Goal: Information Seeking & Learning: Learn about a topic

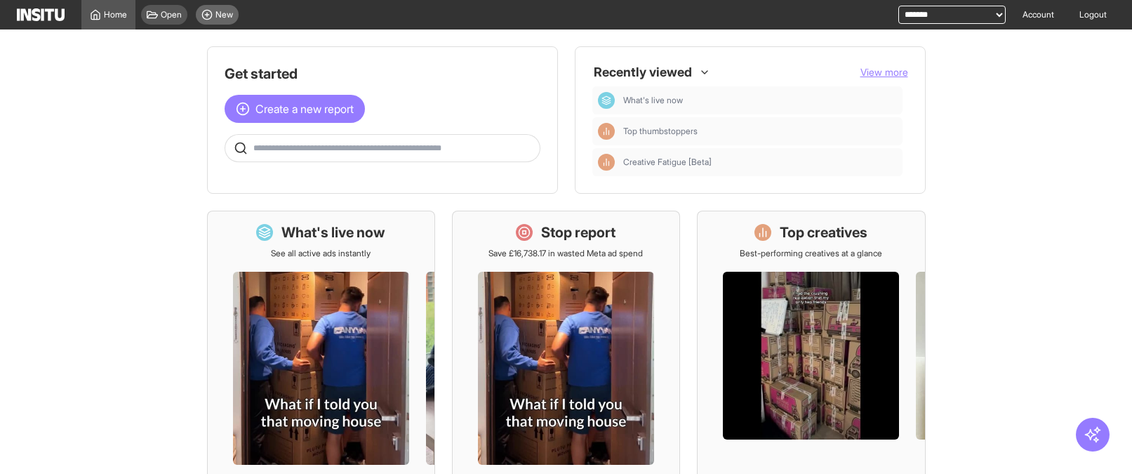
click at [222, 9] on span "New" at bounding box center [225, 14] width 18 height 11
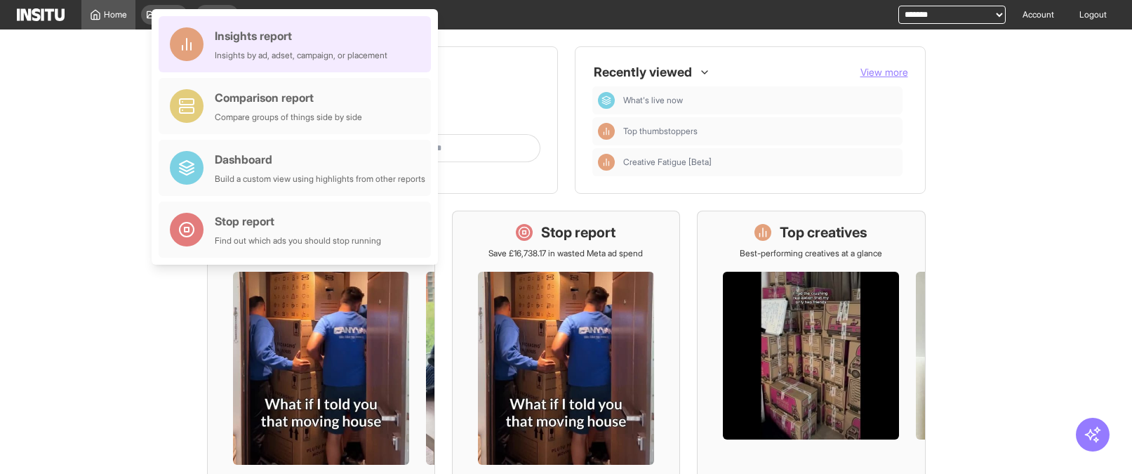
click at [266, 55] on div "Insights by ad, adset, campaign, or placement" at bounding box center [301, 55] width 173 height 11
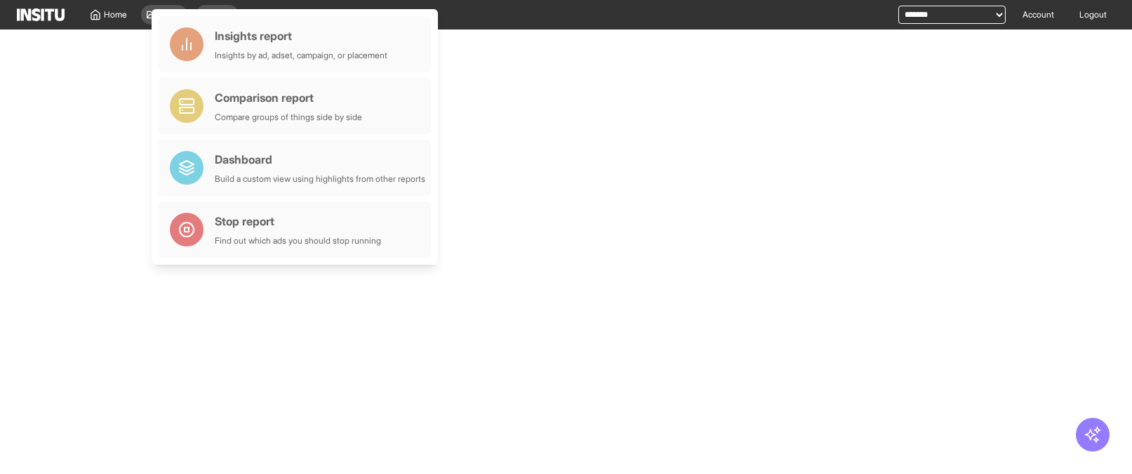
select select "**"
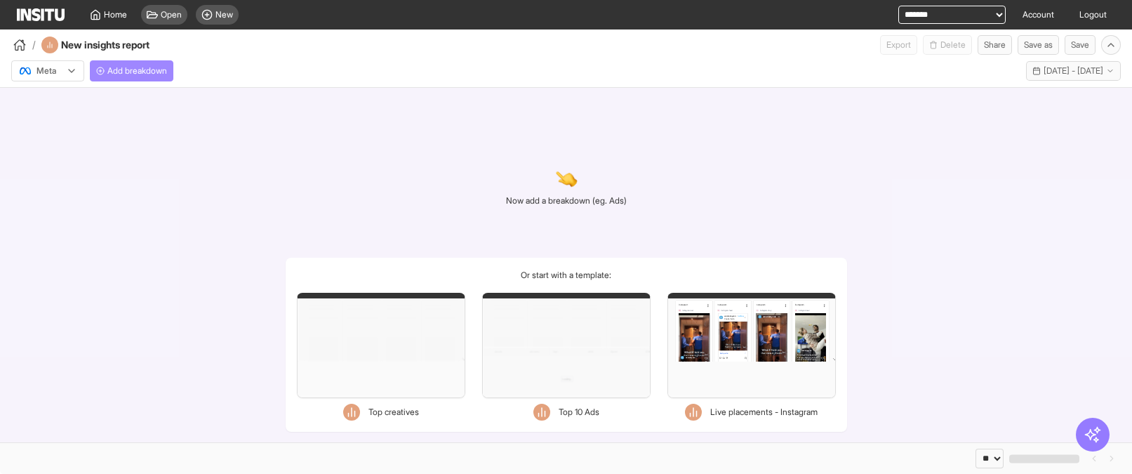
click at [164, 74] on span "Add breakdown" at bounding box center [137, 70] width 60 height 11
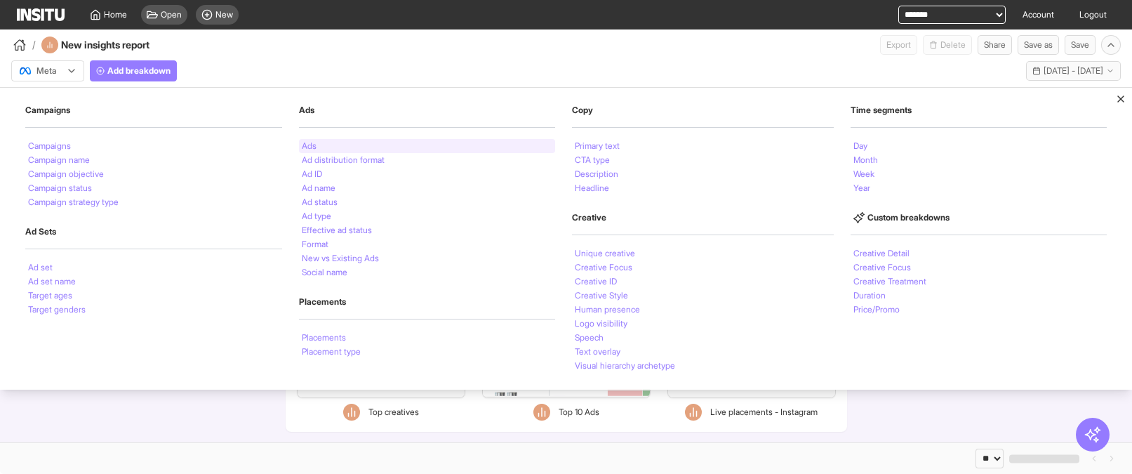
click at [378, 144] on div "Ads" at bounding box center [427, 146] width 257 height 14
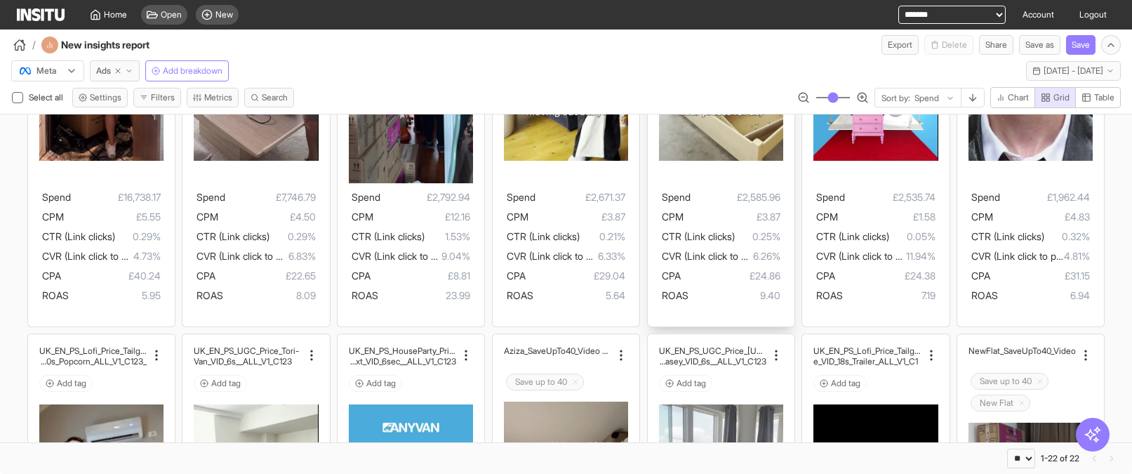
scroll to position [235, 0]
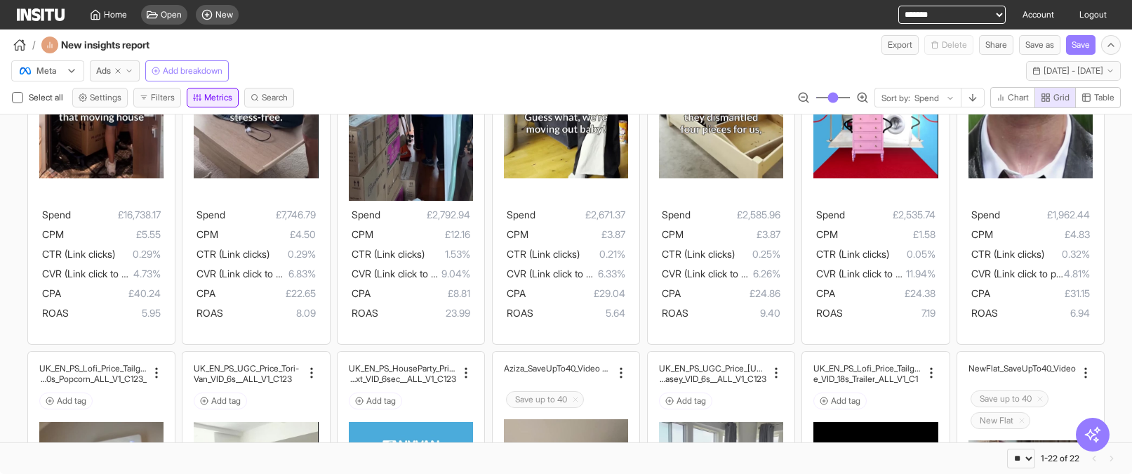
click at [214, 95] on button "Metrics" at bounding box center [213, 98] width 52 height 20
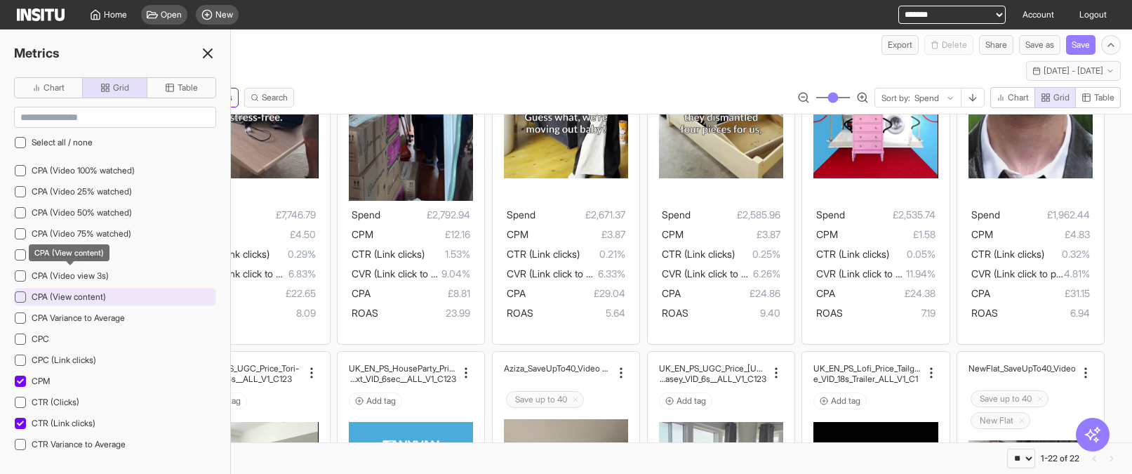
scroll to position [206, 0]
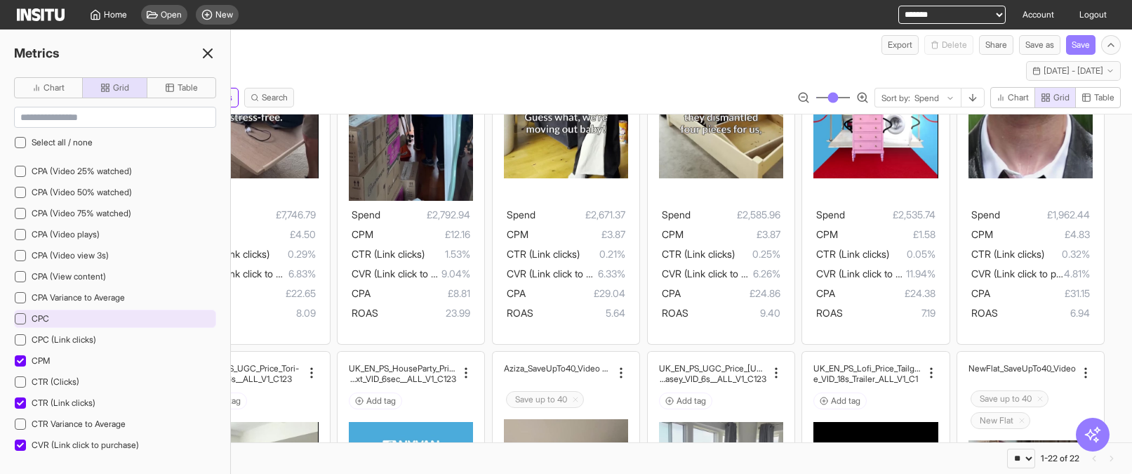
click at [20, 317] on icon at bounding box center [20, 318] width 7 height 7
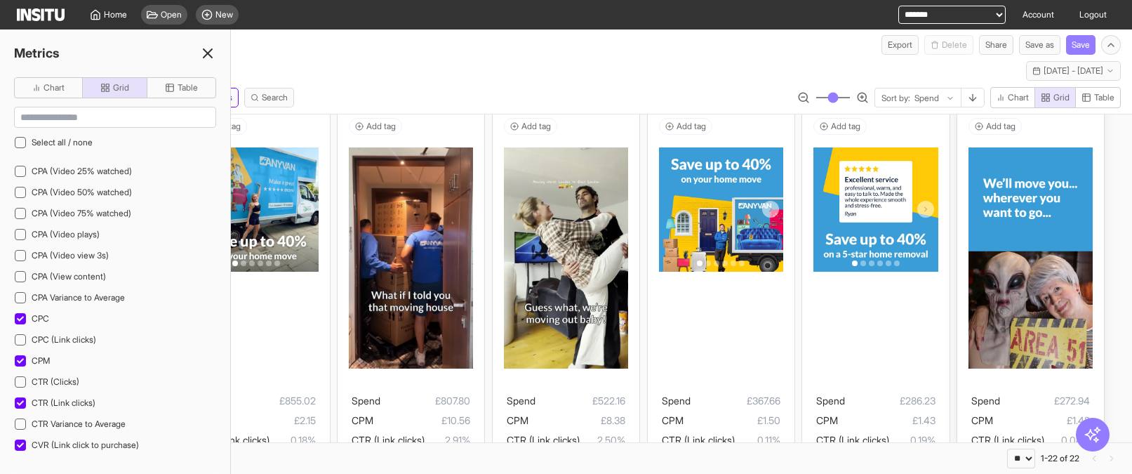
scroll to position [1240, 0]
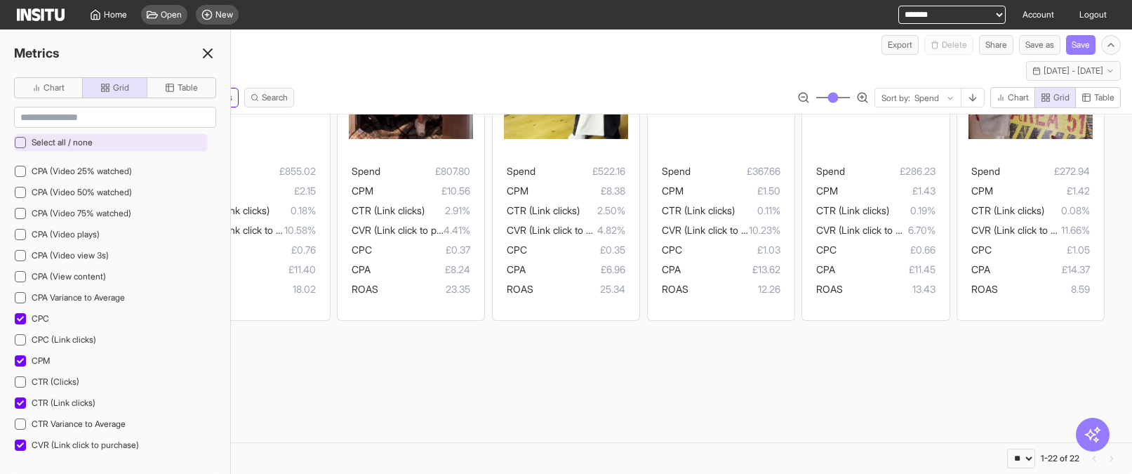
click at [52, 146] on span "Select all / none" at bounding box center [62, 142] width 61 height 11
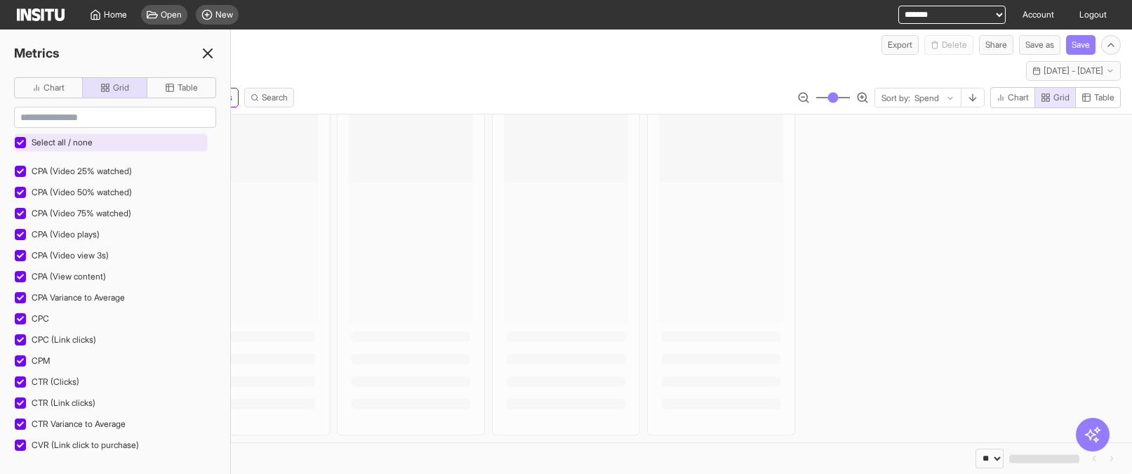
click at [52, 144] on span "Select all / none" at bounding box center [62, 142] width 61 height 11
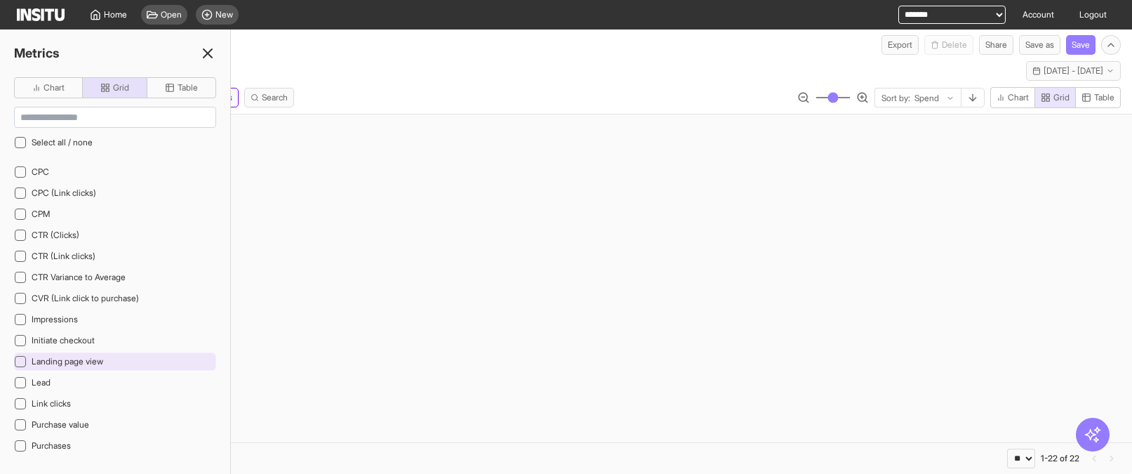
scroll to position [376, 0]
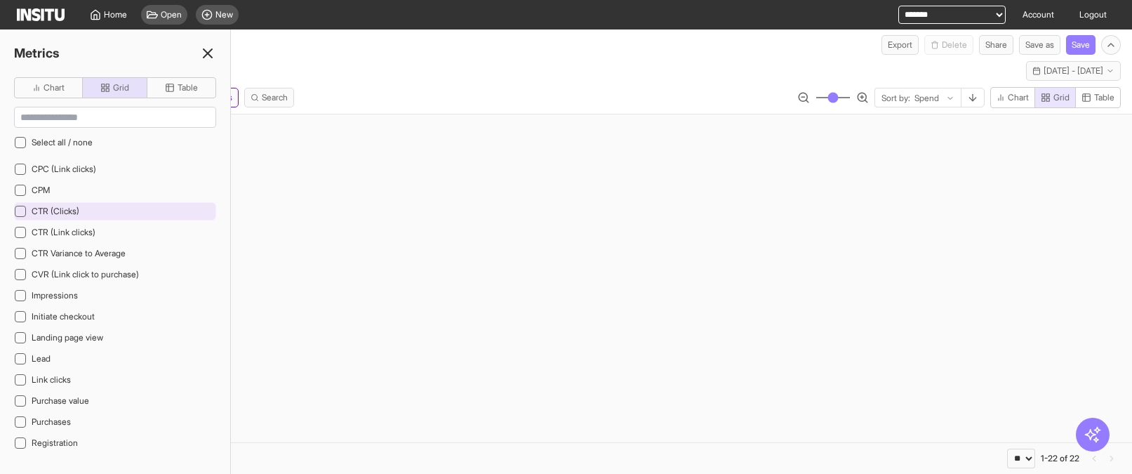
click at [61, 205] on div "CTR (Clicks)" at bounding box center [115, 211] width 202 height 18
click at [209, 53] on line at bounding box center [208, 53] width 8 height 8
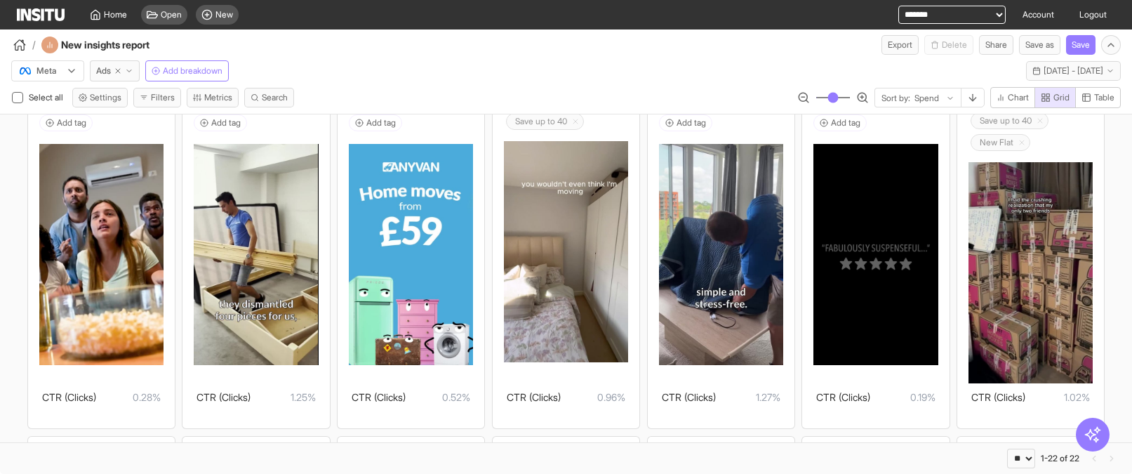
scroll to position [330, 0]
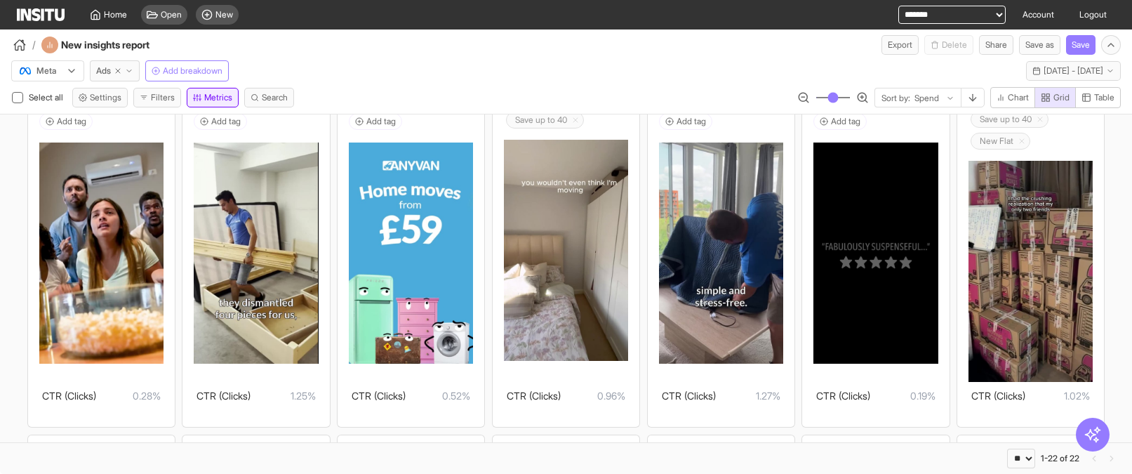
click at [226, 103] on button "Metrics" at bounding box center [213, 98] width 52 height 20
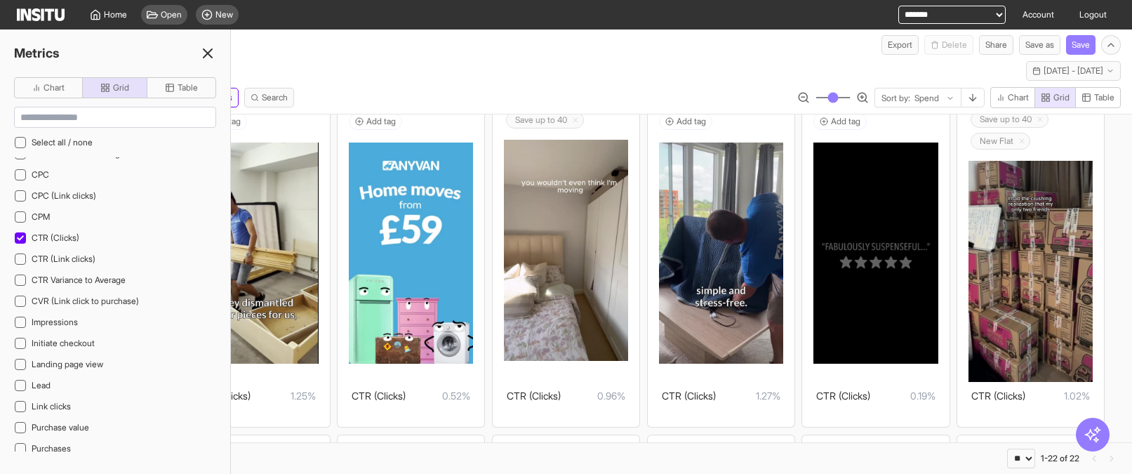
scroll to position [347, 0]
click at [62, 322] on span "Impressions" at bounding box center [55, 324] width 46 height 11
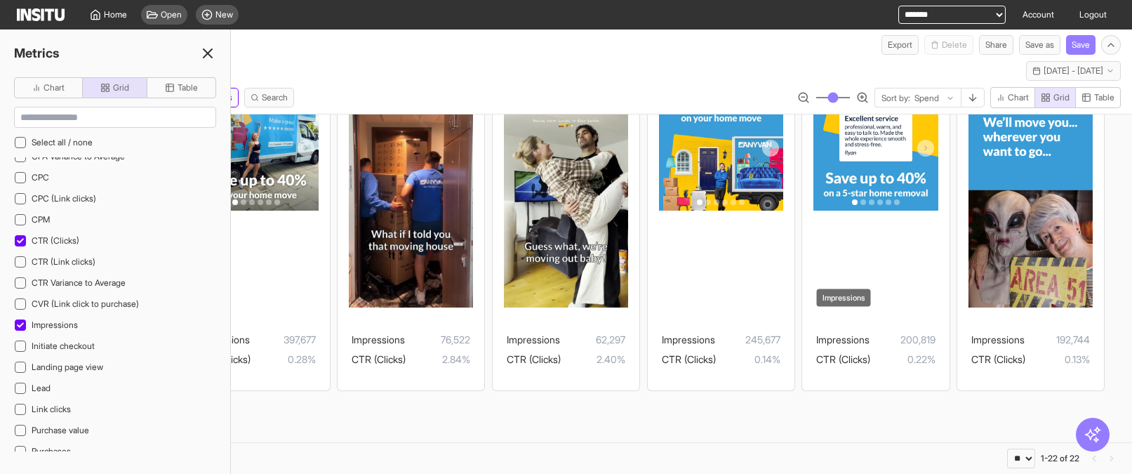
scroll to position [855, 0]
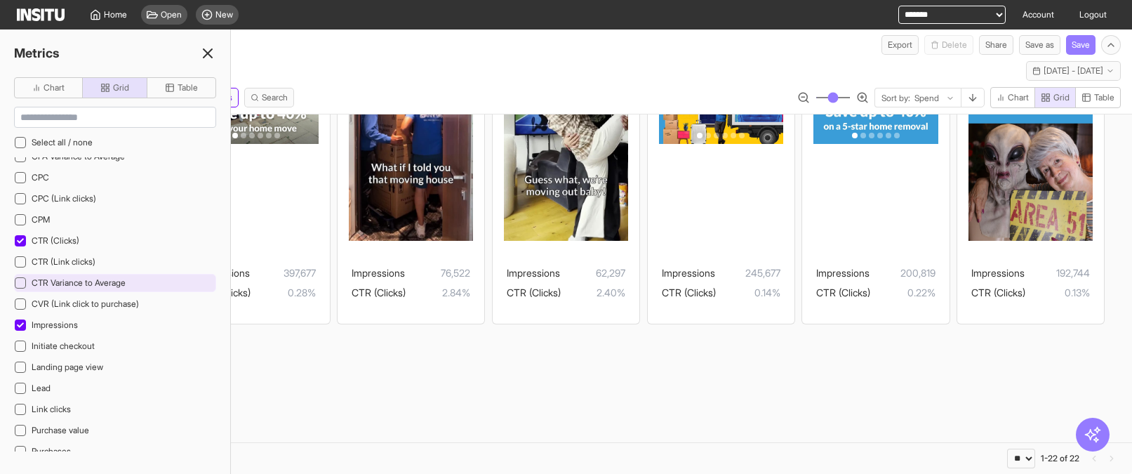
drag, startPoint x: 20, startPoint y: 329, endPoint x: 22, endPoint y: 279, distance: 49.9
click at [20, 329] on div at bounding box center [20, 324] width 11 height 11
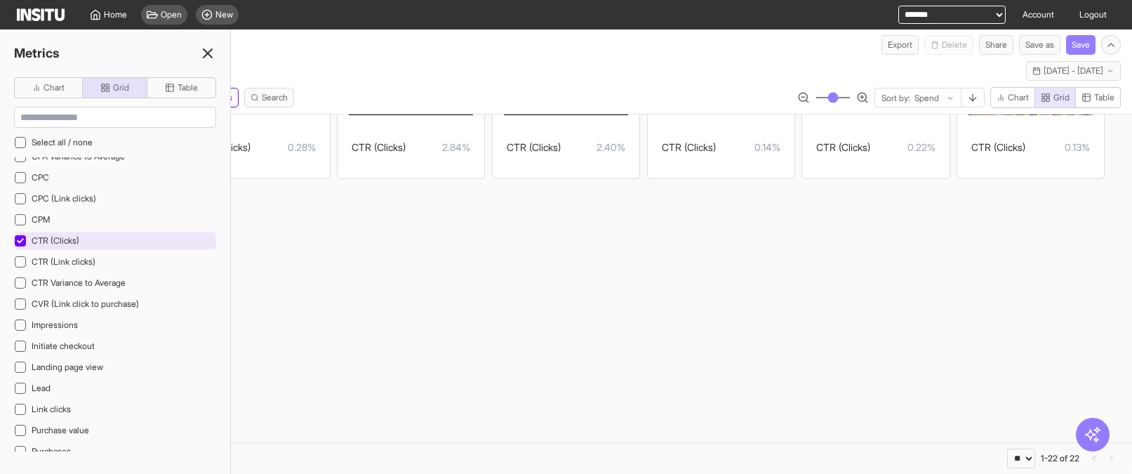
click at [19, 239] on icon at bounding box center [20, 240] width 7 height 7
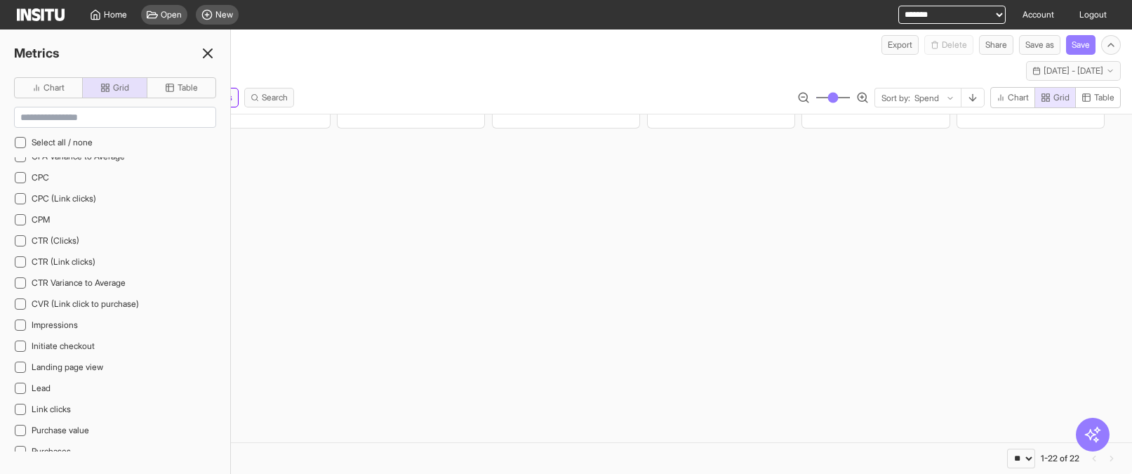
scroll to position [855, 0]
click at [19, 408] on icon at bounding box center [20, 409] width 7 height 7
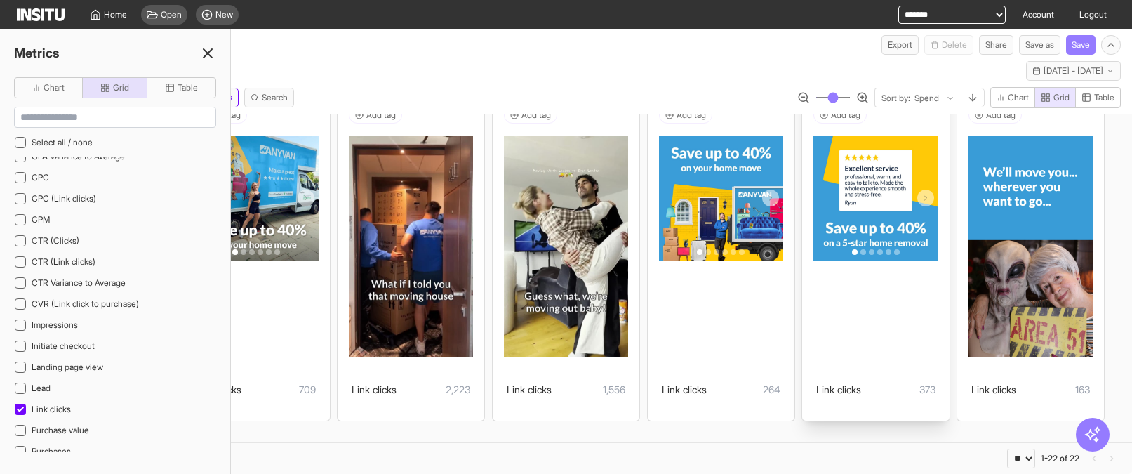
scroll to position [701, 0]
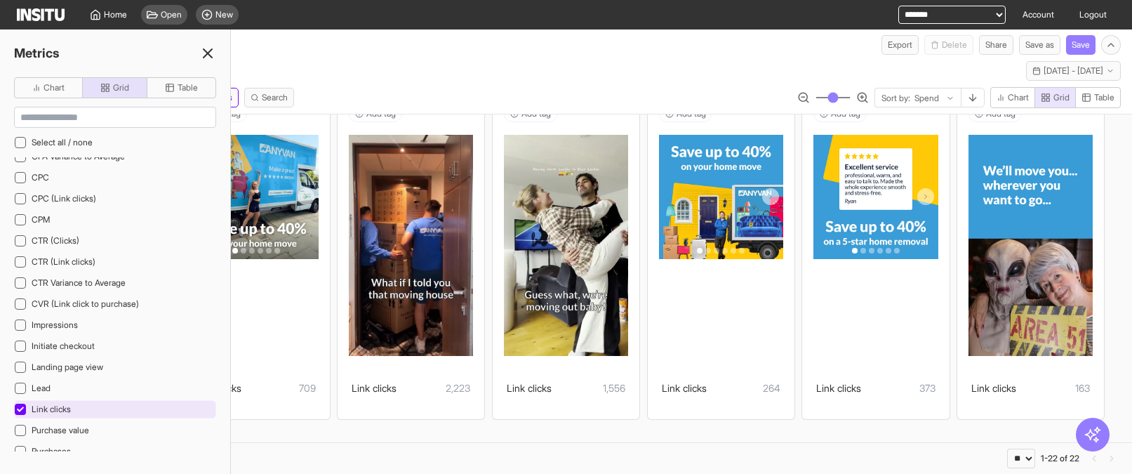
click at [23, 411] on icon at bounding box center [20, 409] width 7 height 7
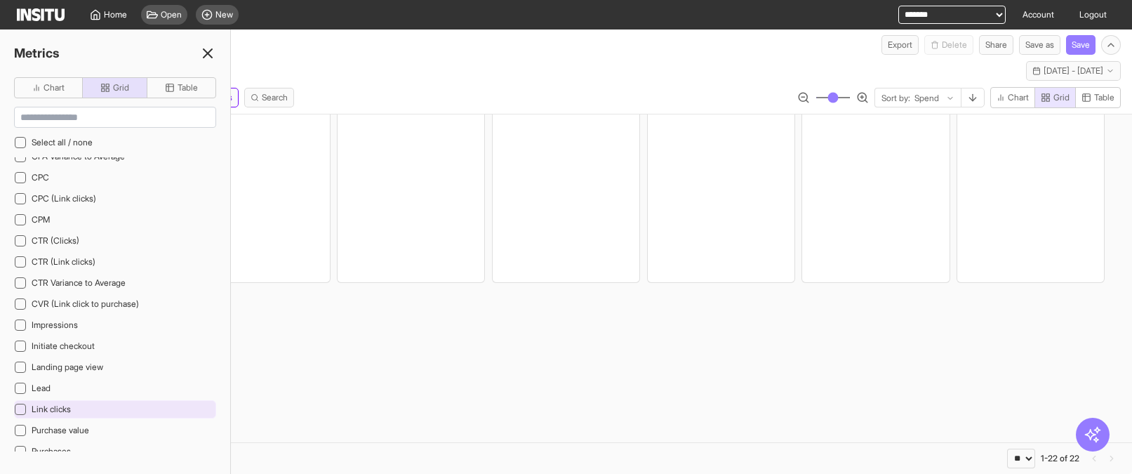
scroll to position [397, 0]
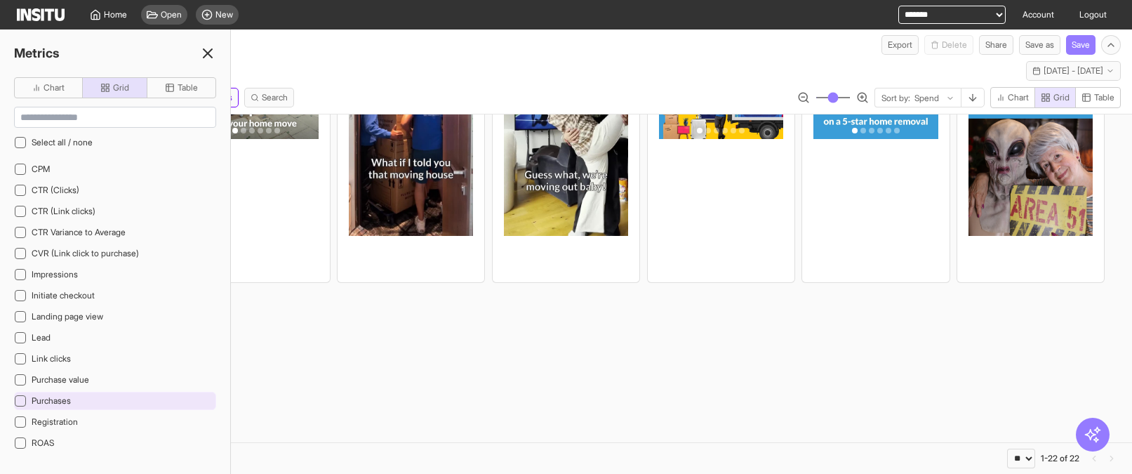
click at [21, 397] on icon at bounding box center [20, 400] width 7 height 7
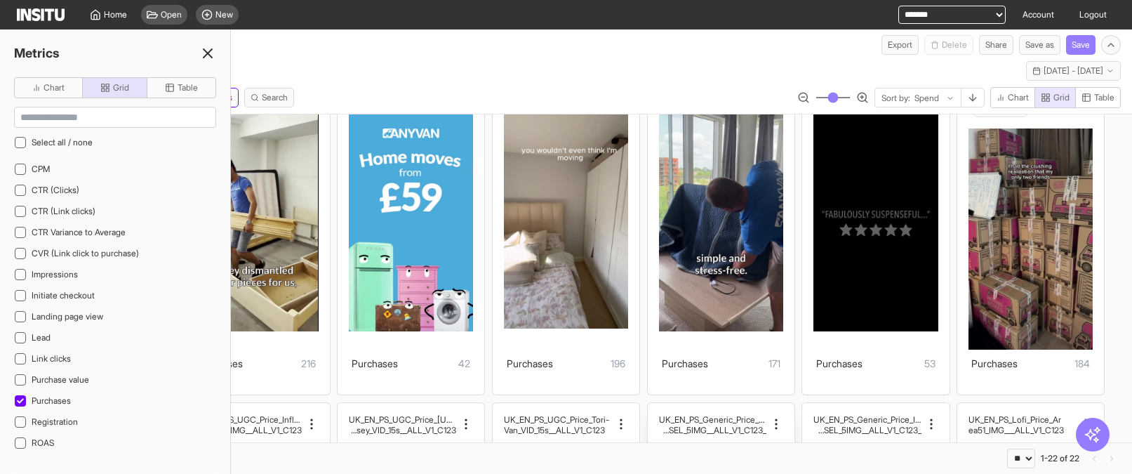
scroll to position [363, 0]
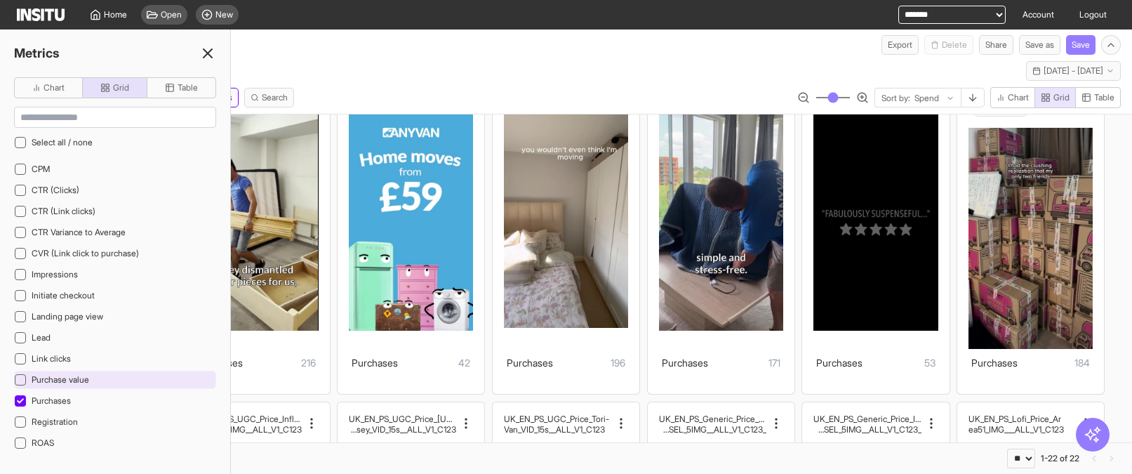
click at [15, 379] on div at bounding box center [20, 379] width 11 height 11
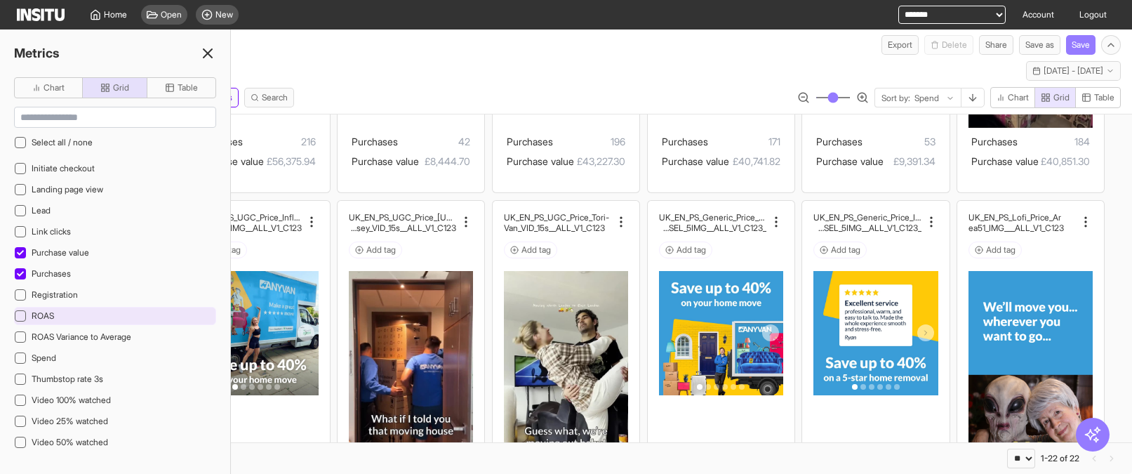
scroll to position [523, 0]
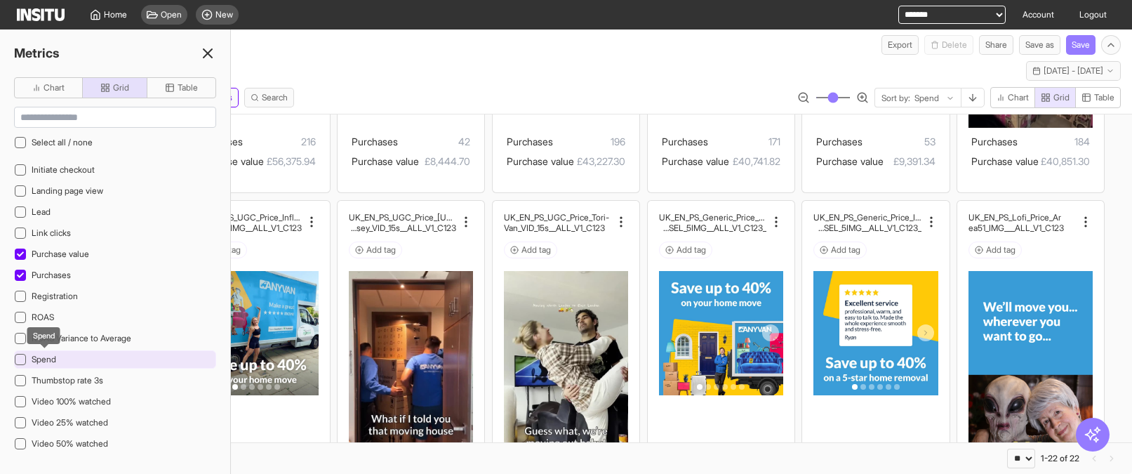
click at [45, 357] on span "Spend" at bounding box center [44, 359] width 25 height 11
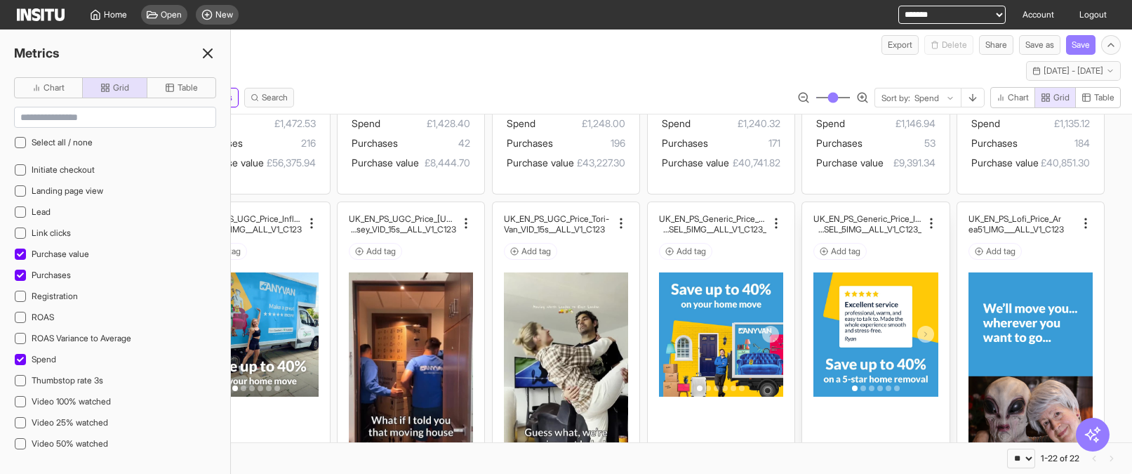
scroll to position [401, 0]
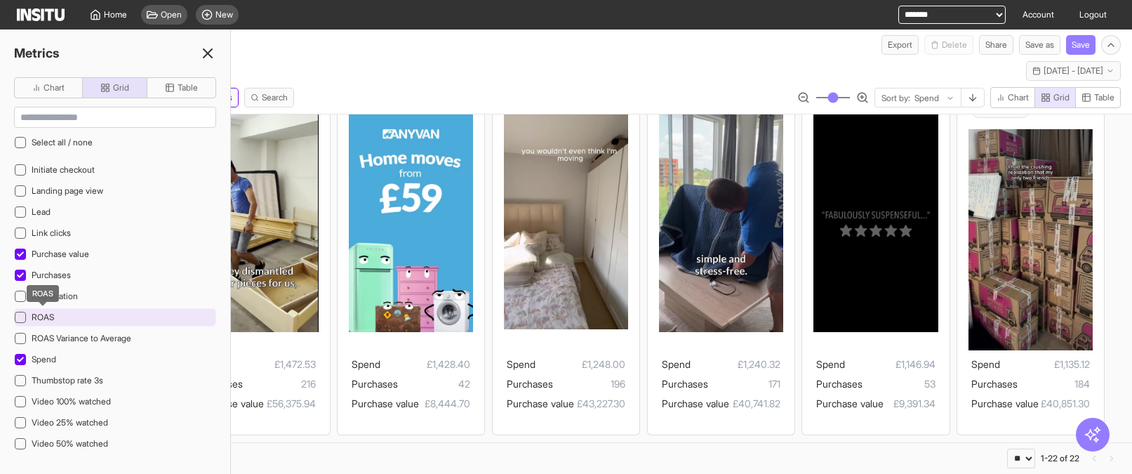
click at [34, 312] on span "ROAS" at bounding box center [43, 317] width 22 height 11
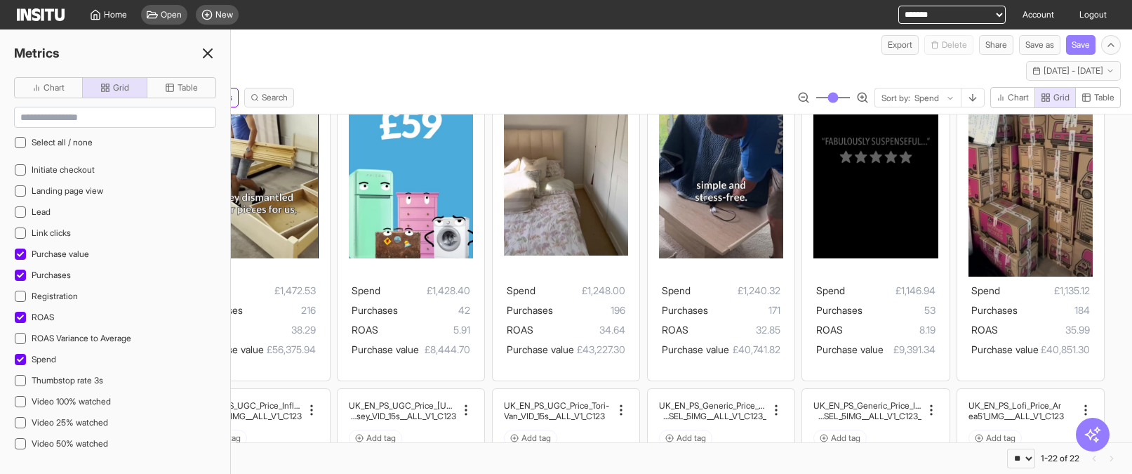
scroll to position [495, 0]
